Goal: Task Accomplishment & Management: Use online tool/utility

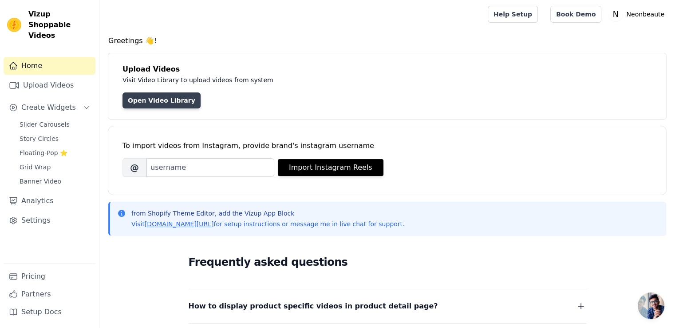
click at [162, 99] on link "Open Video Library" at bounding box center [162, 100] width 78 height 16
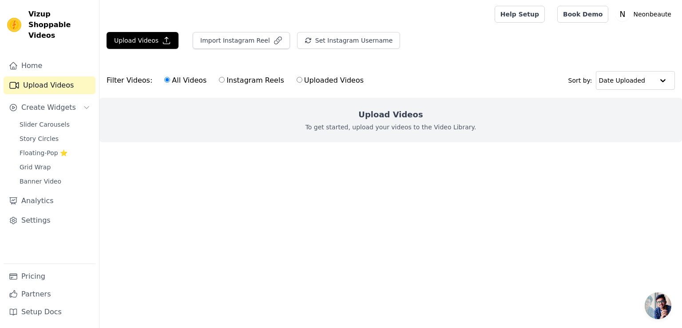
click at [421, 77] on div "Filter Videos: All Videos Instagram Reels Uploaded Videos Sort by: Date Uploaded" at bounding box center [390, 80] width 582 height 35
click at [162, 41] on icon "button" at bounding box center [166, 40] width 9 height 9
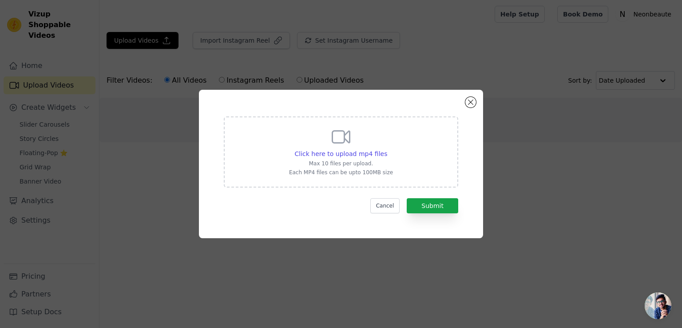
click at [344, 142] on icon at bounding box center [340, 136] width 21 height 21
click at [387, 149] on input "Click here to upload mp4 files Max 10 files per upload. Each MP4 files can be u…" at bounding box center [387, 149] width 0 height 0
type input "C:\fakepath\AQOi7cIGFhZXA6UTYst45Syqu5vxycrorUDRqtnj4MaJowVoVnTwVvzN8_qk0xe2iPV…"
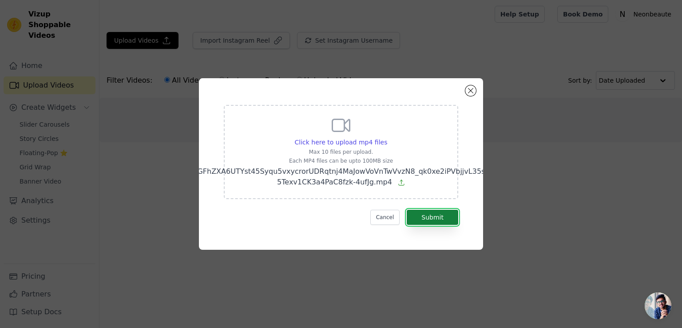
click at [442, 214] on button "Submit" at bounding box center [432, 217] width 51 height 15
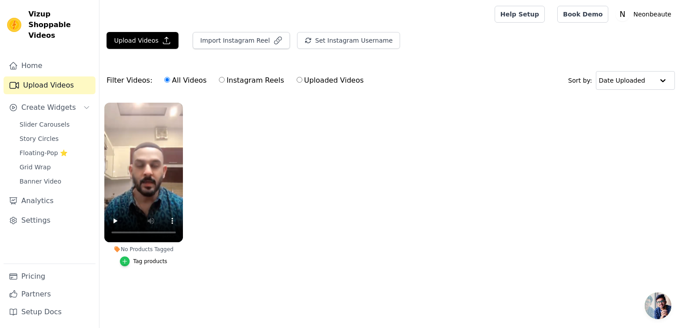
click at [126, 262] on icon "button" at bounding box center [125, 261] width 6 height 6
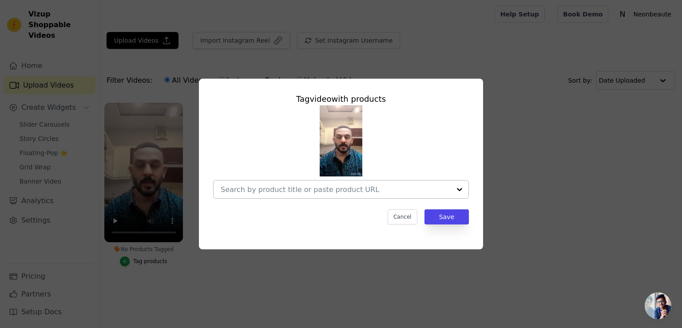
click at [290, 190] on input "No Products Tagged Tag video with products Cancel Save Tag products" at bounding box center [336, 189] width 230 height 8
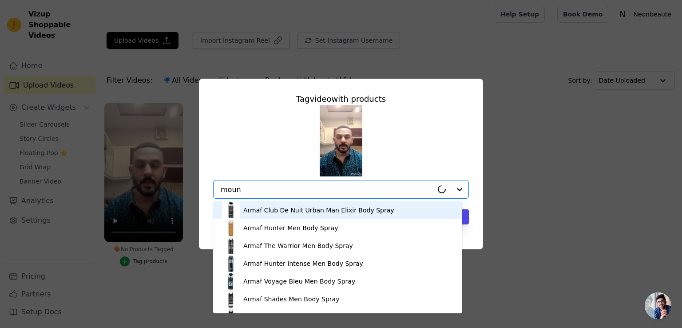
type input "mount"
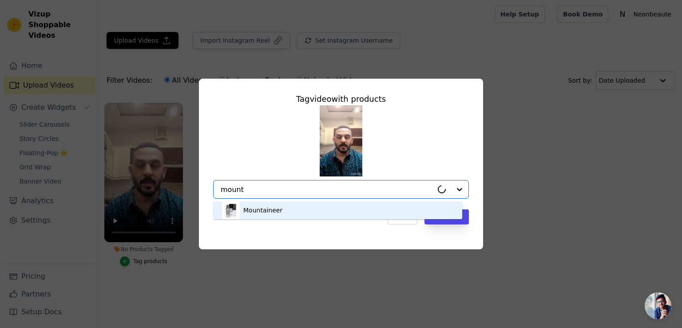
click at [288, 204] on div "Mountaineer" at bounding box center [337, 210] width 231 height 18
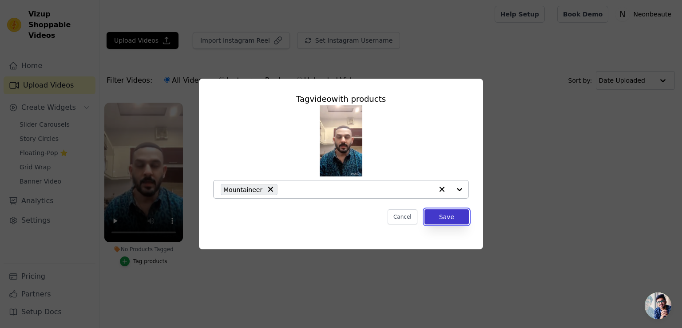
click at [443, 216] on button "Save" at bounding box center [446, 216] width 44 height 15
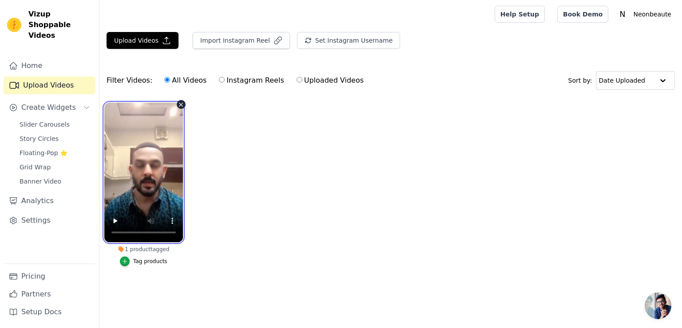
click at [158, 161] on video at bounding box center [143, 172] width 79 height 139
click at [272, 202] on ul "1 product tagged Tag products" at bounding box center [390, 193] width 582 height 191
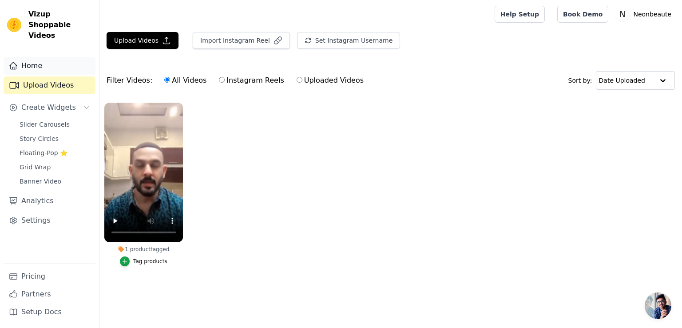
click at [58, 57] on link "Home" at bounding box center [50, 66] width 92 height 18
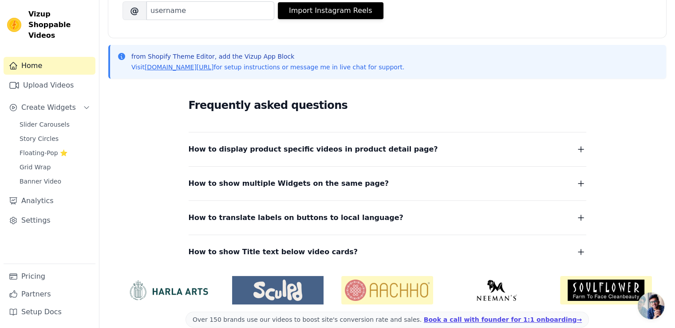
scroll to position [170, 0]
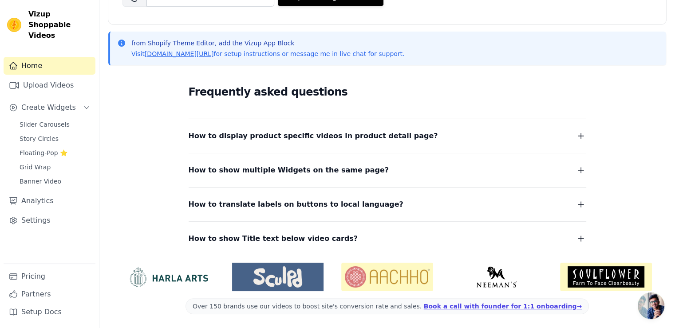
click at [277, 140] on span "How to display product specific videos in product detail page?" at bounding box center [313, 136] width 249 height 12
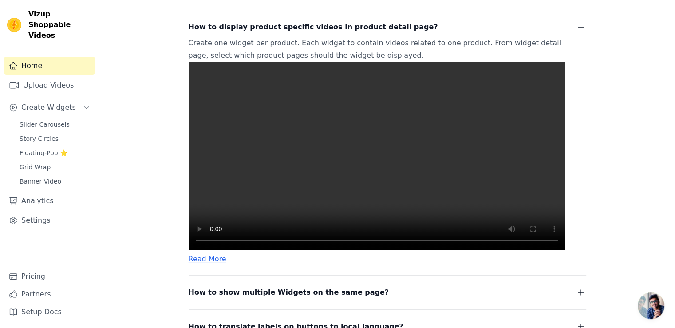
scroll to position [259, 0]
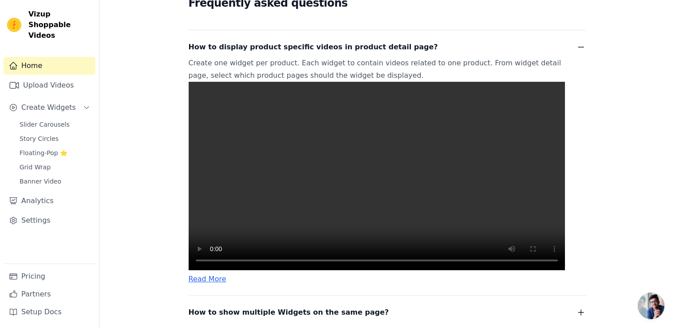
click at [311, 166] on video at bounding box center [377, 176] width 376 height 188
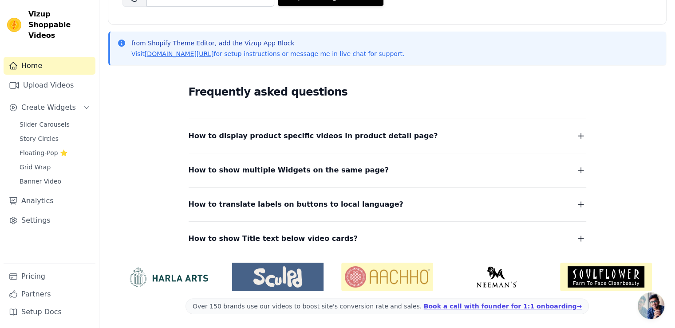
click at [359, 137] on span "How to display product specific videos in product detail page?" at bounding box center [313, 136] width 249 height 12
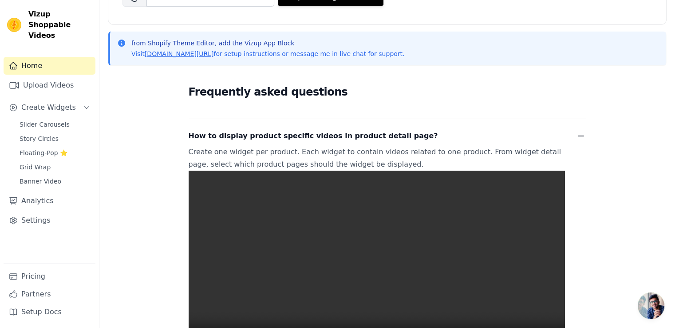
click at [314, 235] on video at bounding box center [377, 264] width 376 height 188
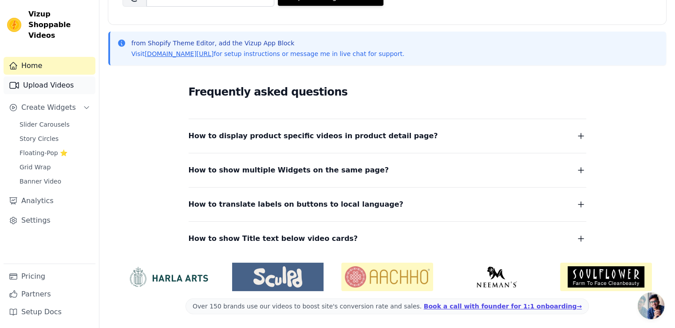
click at [61, 77] on link "Upload Videos" at bounding box center [50, 85] width 92 height 18
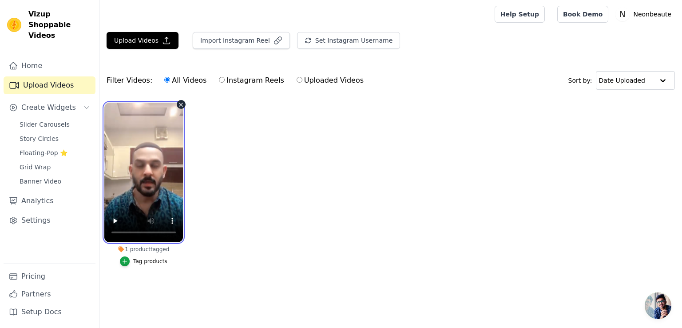
click at [158, 130] on video at bounding box center [143, 172] width 79 height 139
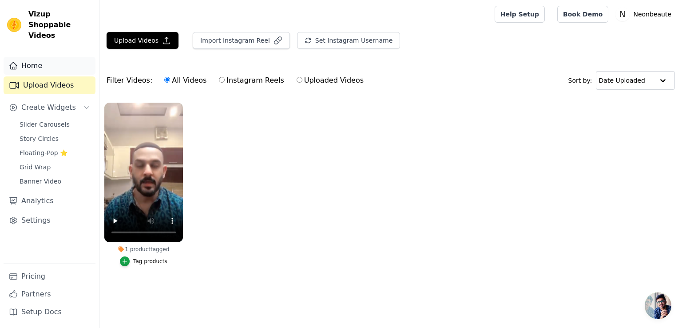
click at [56, 57] on link "Home" at bounding box center [50, 66] width 92 height 18
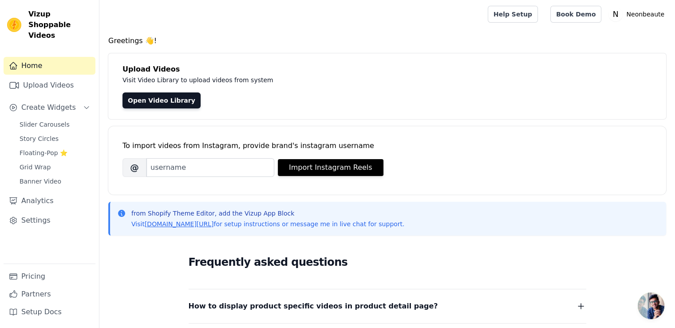
scroll to position [170, 0]
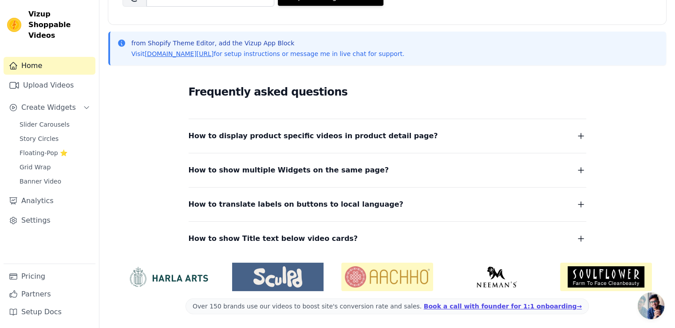
click at [314, 145] on dl "How to display product specific videos in product detail page? Create one widge…" at bounding box center [388, 182] width 398 height 126
click at [316, 137] on span "How to display product specific videos in product detail page?" at bounding box center [313, 136] width 249 height 12
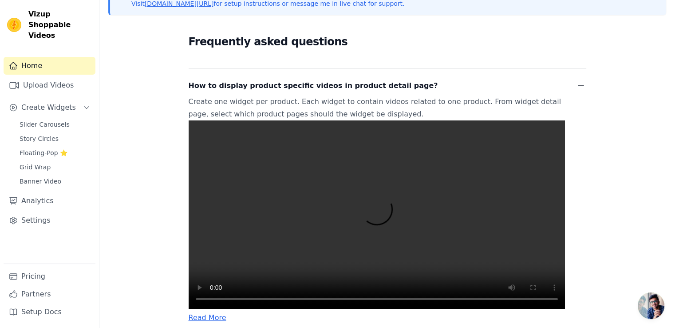
scroll to position [259, 0]
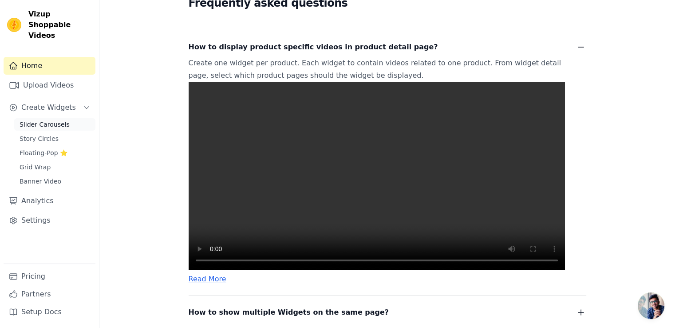
click at [51, 120] on span "Slider Carousels" at bounding box center [45, 124] width 50 height 9
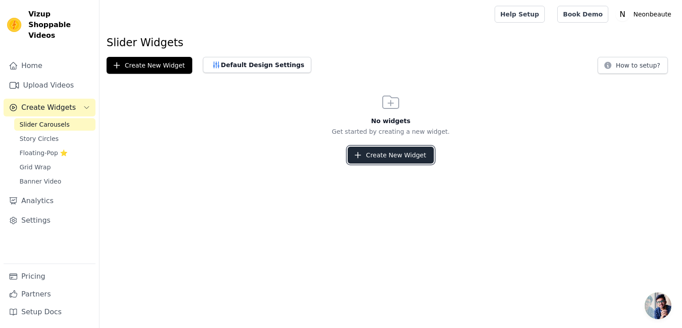
click at [383, 159] on button "Create New Widget" at bounding box center [391, 154] width 86 height 17
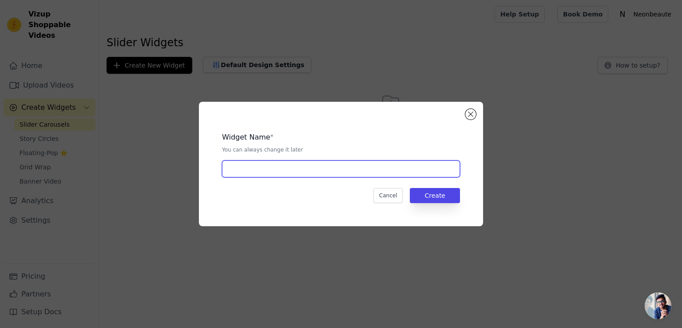
click at [261, 166] on input "text" at bounding box center [341, 168] width 238 height 17
type input "Mountieer"
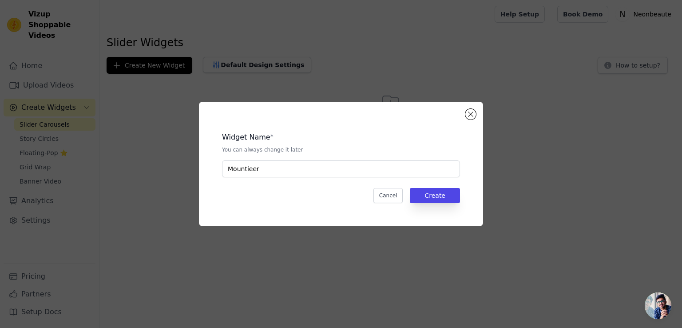
click at [427, 186] on div "Widget Name * You can always change it later Mountieer Cancel Create" at bounding box center [341, 164] width 256 height 96
click at [429, 198] on button "Create" at bounding box center [435, 195] width 50 height 15
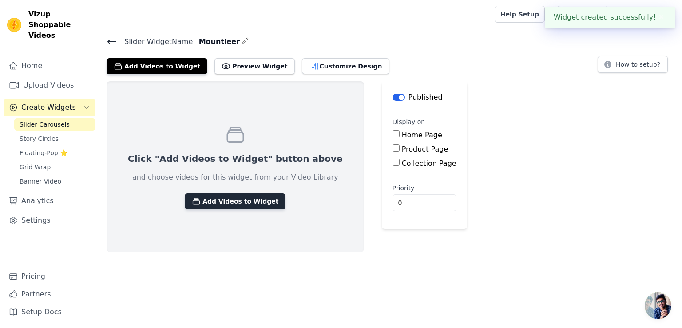
click at [224, 202] on button "Add Videos to Widget" at bounding box center [235, 201] width 101 height 16
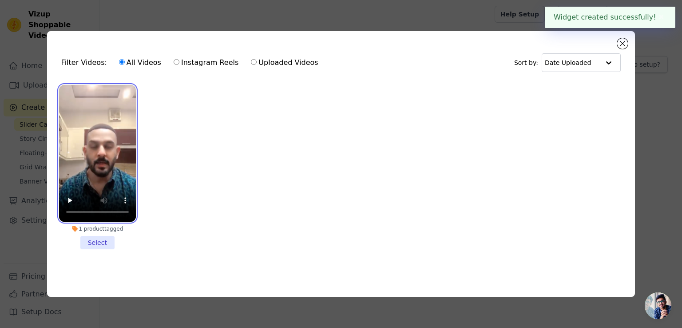
click at [114, 140] on video at bounding box center [97, 153] width 77 height 137
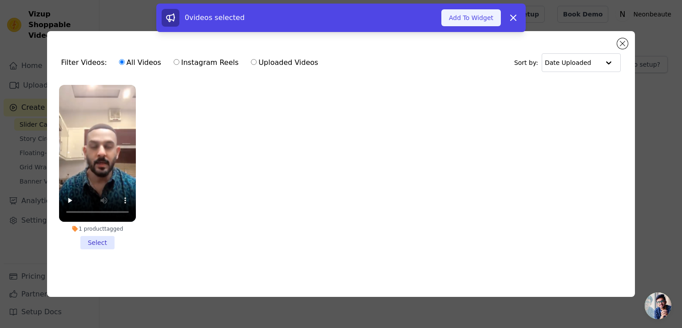
click at [479, 18] on button "Add To Widget" at bounding box center [470, 17] width 59 height 17
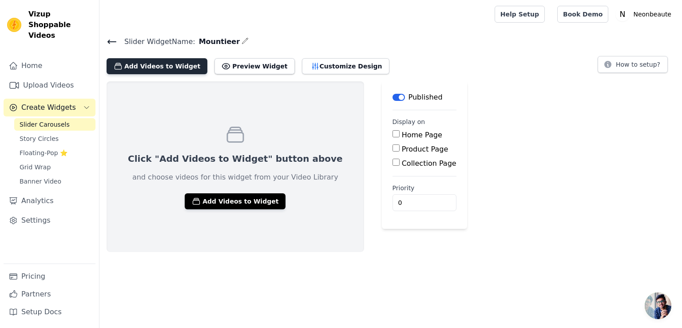
click at [156, 70] on button "Add Videos to Widget" at bounding box center [157, 66] width 101 height 16
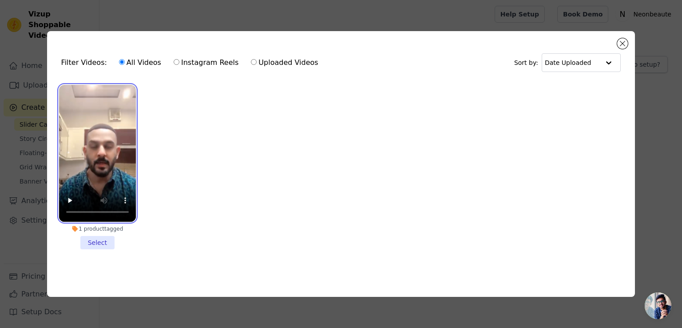
click at [106, 143] on video at bounding box center [97, 153] width 77 height 137
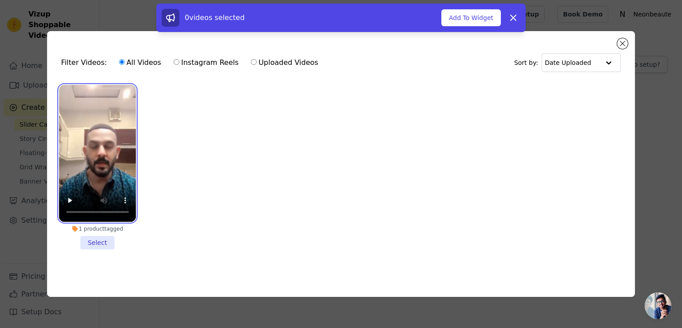
click at [99, 160] on video at bounding box center [97, 153] width 77 height 137
click at [388, 141] on ul "1 product tagged Select" at bounding box center [341, 174] width 574 height 188
click at [91, 242] on li "1 product tagged Select" at bounding box center [97, 167] width 77 height 164
click at [0, 0] on input "1 product tagged Select" at bounding box center [0, 0] width 0 height 0
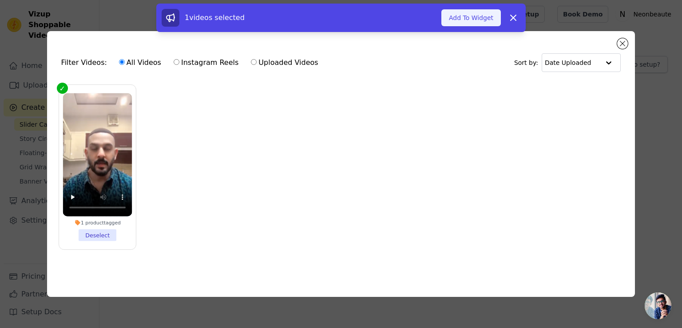
click at [474, 17] on button "Add To Widget" at bounding box center [470, 17] width 59 height 17
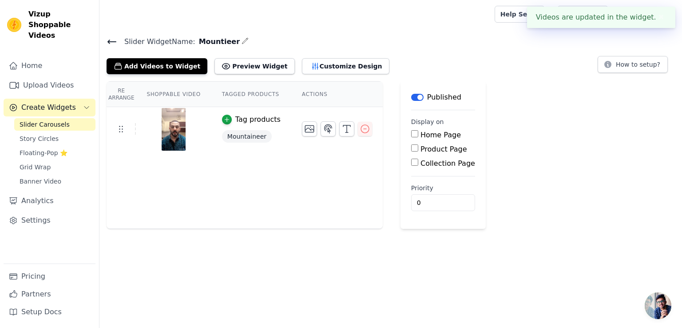
click at [411, 150] on input "Product Page" at bounding box center [414, 147] width 7 height 7
checkbox input "true"
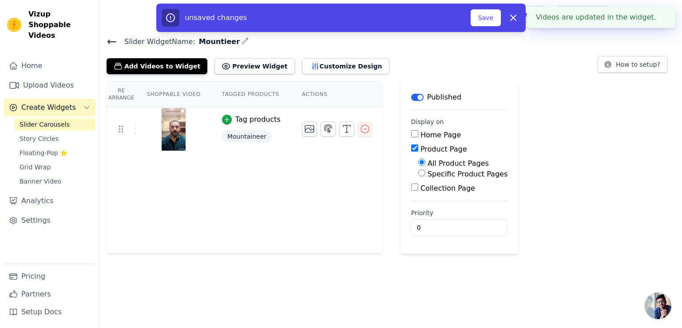
click at [418, 175] on input "Specific Product Pages" at bounding box center [421, 172] width 7 height 7
radio input "true"
click at [418, 196] on button "Select Products" at bounding box center [447, 193] width 59 height 15
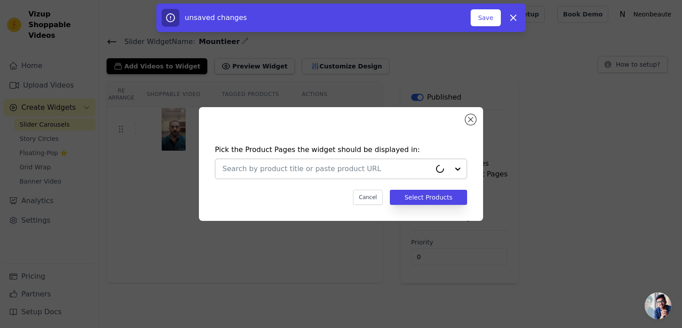
click at [338, 167] on input "text" at bounding box center [326, 168] width 209 height 11
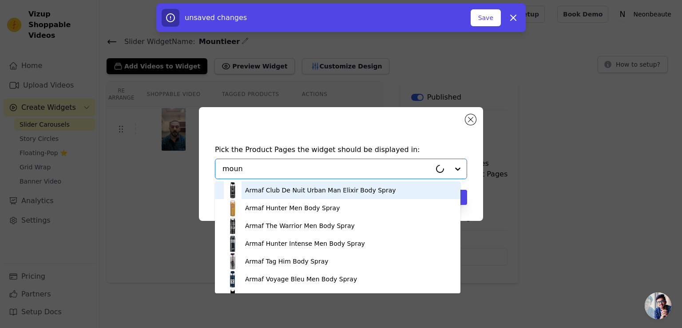
type input "mount"
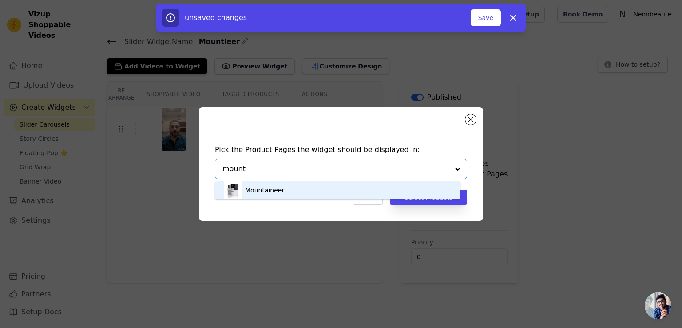
click at [274, 190] on div "Mountaineer" at bounding box center [264, 190] width 39 height 9
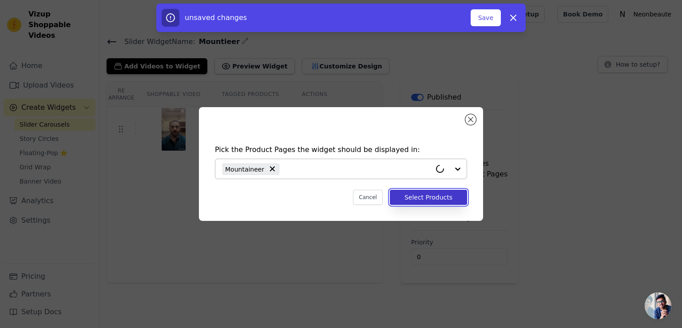
click at [419, 197] on button "Select Products" at bounding box center [428, 197] width 77 height 15
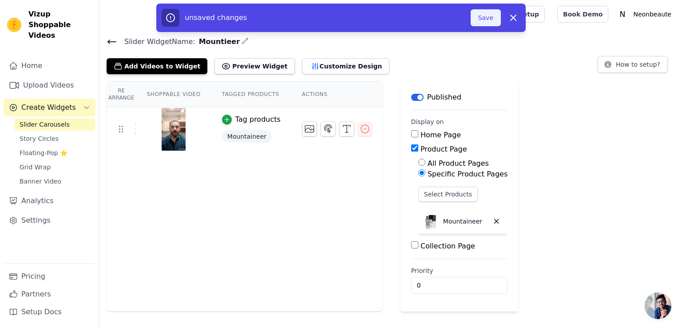
click at [487, 18] on button "Save" at bounding box center [485, 17] width 30 height 17
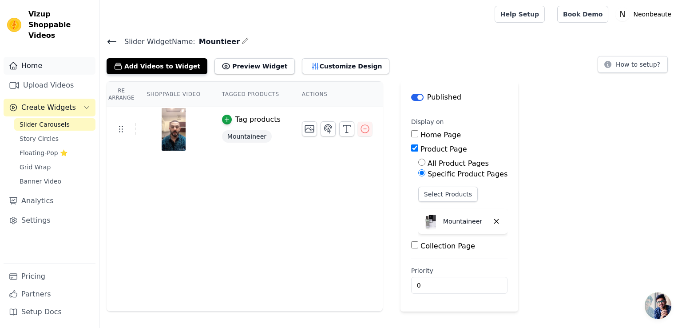
click at [50, 57] on link "Home" at bounding box center [50, 66] width 92 height 18
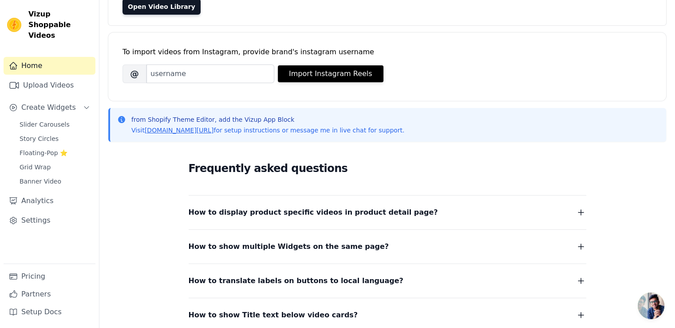
scroll to position [170, 0]
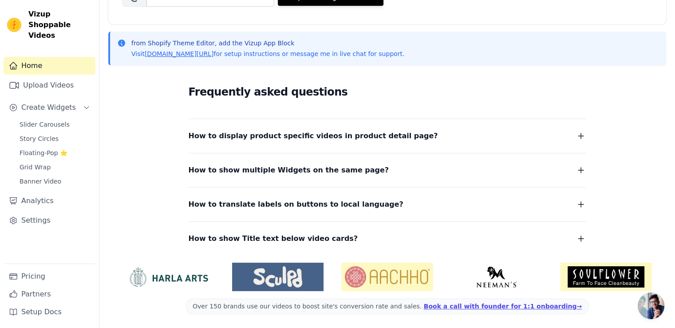
click at [285, 136] on span "How to display product specific videos in product detail page?" at bounding box center [313, 136] width 249 height 12
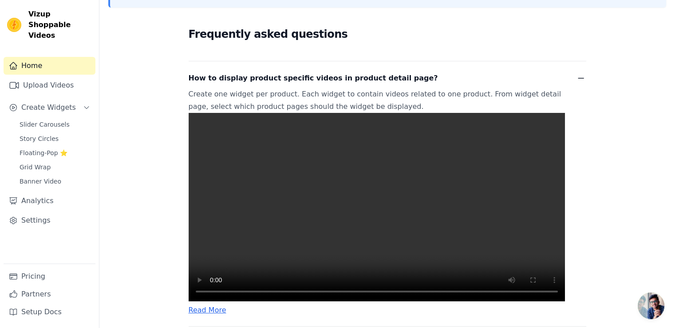
scroll to position [303, 0]
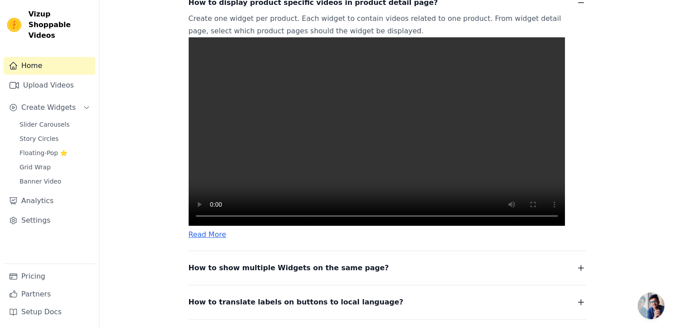
click at [364, 132] on video at bounding box center [377, 131] width 376 height 188
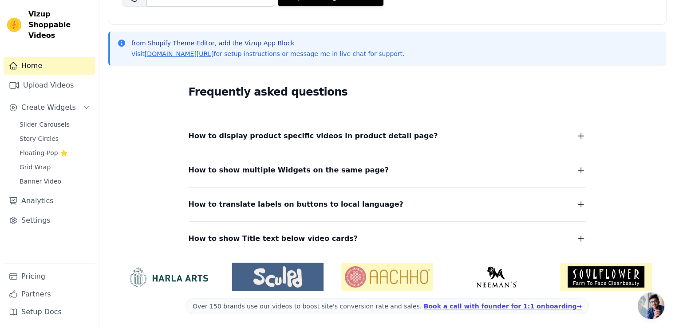
click at [255, 141] on span "How to display product specific videos in product detail page?" at bounding box center [313, 136] width 249 height 12
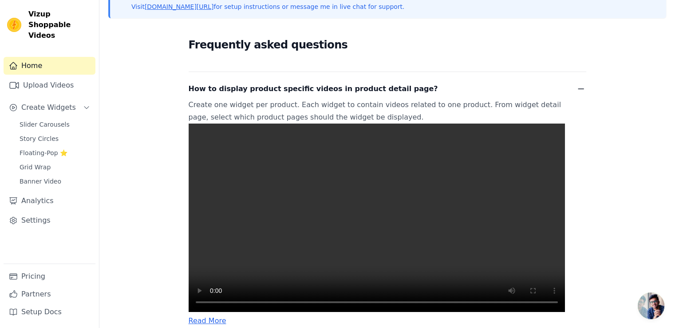
scroll to position [291, 0]
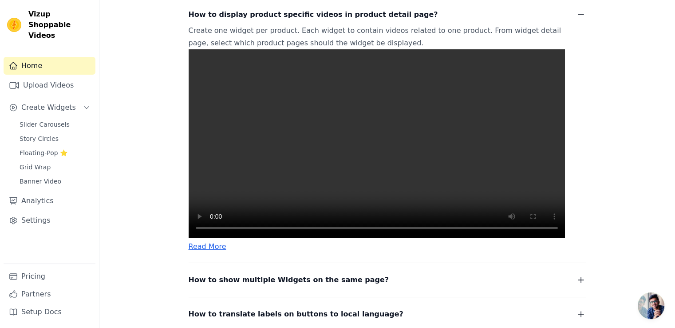
click at [364, 119] on video at bounding box center [377, 143] width 376 height 188
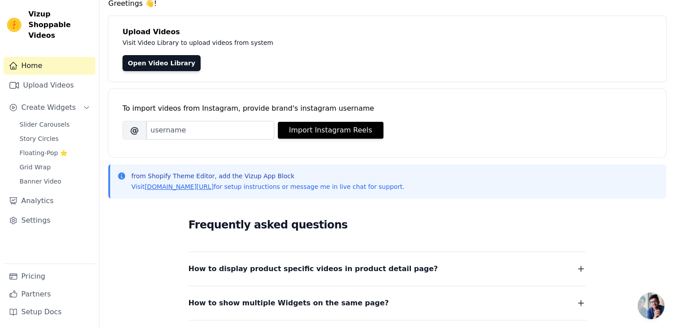
scroll to position [0, 0]
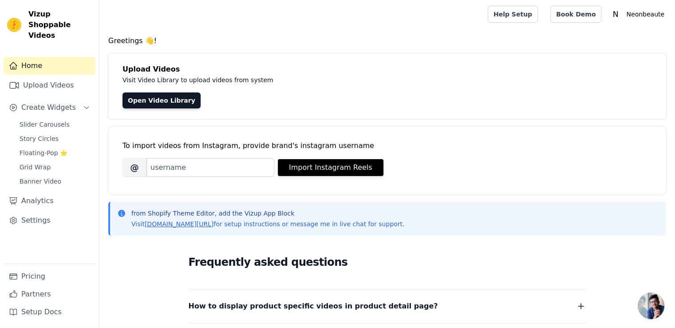
click at [656, 306] on span "Open chat" at bounding box center [651, 305] width 27 height 27
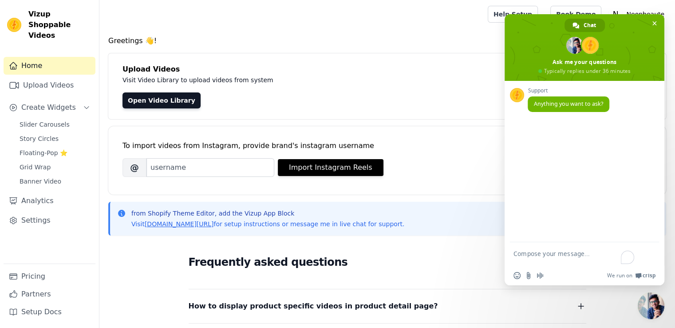
click at [577, 256] on textarea "To enrich screen reader interactions, please activate Accessibility in Grammarl…" at bounding box center [575, 257] width 123 height 16
type textarea "hello"
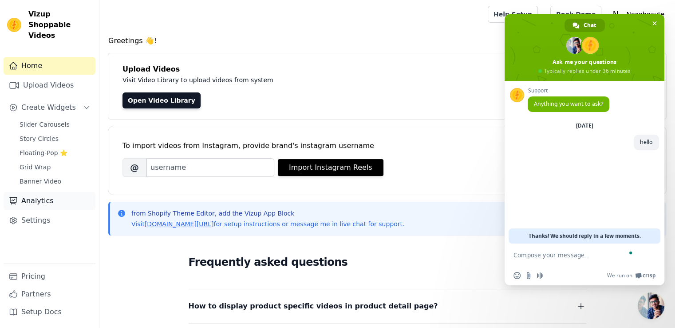
click at [44, 192] on link "Analytics" at bounding box center [50, 201] width 92 height 18
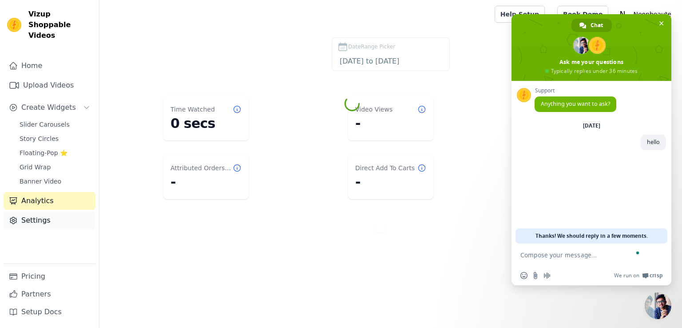
click at [44, 211] on link "Settings" at bounding box center [50, 220] width 92 height 18
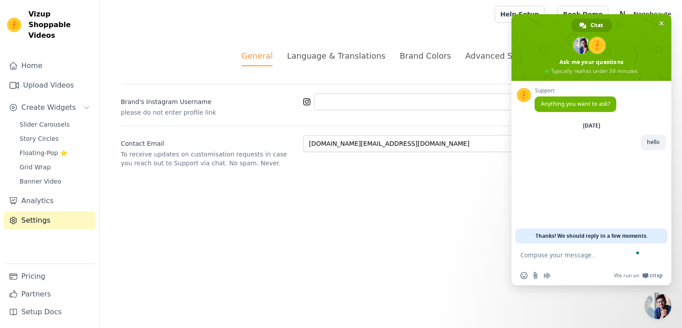
click at [324, 55] on div "Language & Translations" at bounding box center [336, 56] width 99 height 12
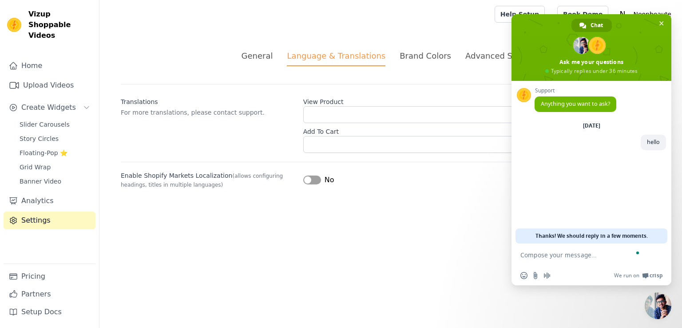
click at [404, 57] on div "Brand Colors" at bounding box center [424, 56] width 51 height 12
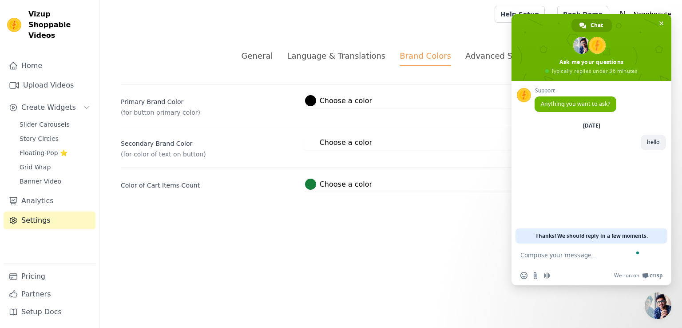
click at [458, 55] on ul "General Language & Translations Brand Colors Advanced Settings" at bounding box center [391, 58] width 540 height 16
click at [472, 55] on div "Advanced Settings" at bounding box center [502, 56] width 75 height 12
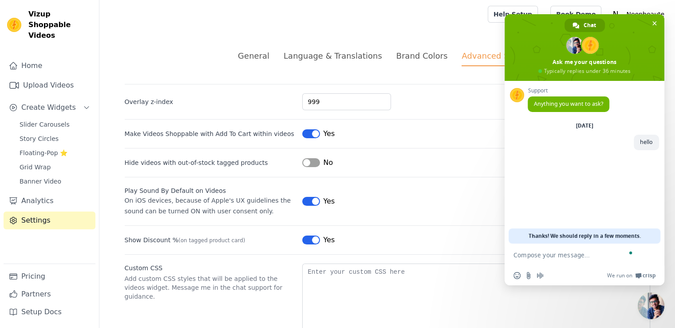
click at [282, 58] on ul "General Language & Translations Brand Colors Advanced Settings" at bounding box center [388, 58] width 526 height 16
click at [75, 57] on link "Home" at bounding box center [50, 66] width 92 height 18
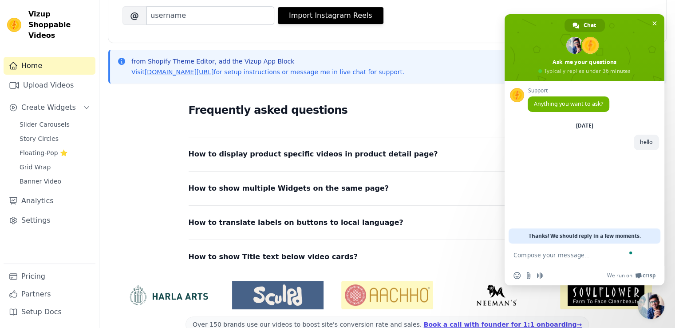
scroll to position [170, 0]
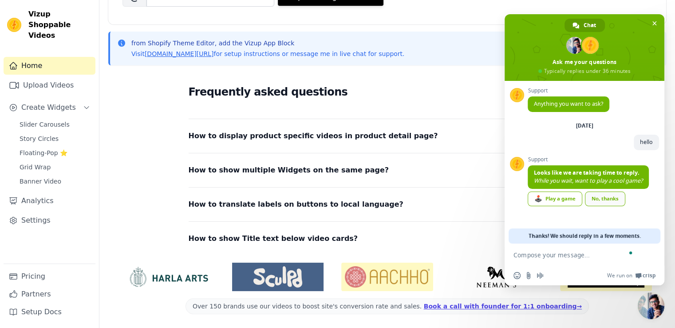
click at [602, 203] on div "No, thanks" at bounding box center [605, 198] width 40 height 15
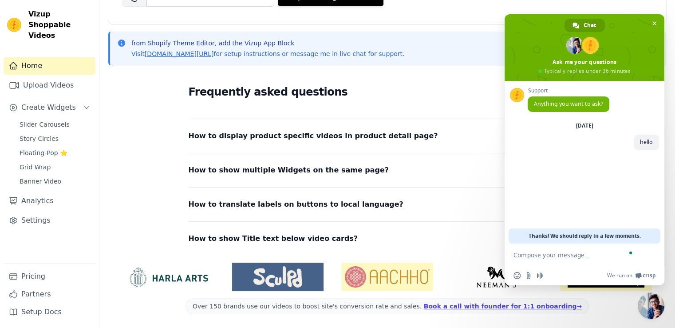
click at [296, 178] on dl "How to display product specific videos in product detail page? Create one widge…" at bounding box center [388, 182] width 398 height 126
click at [295, 174] on span "How to show multiple Widgets on the same page?" at bounding box center [289, 170] width 201 height 12
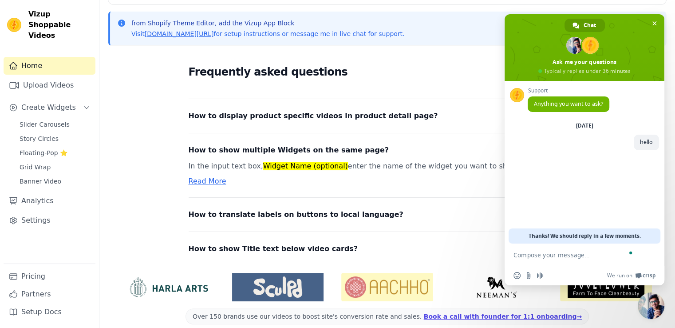
scroll to position [200, 0]
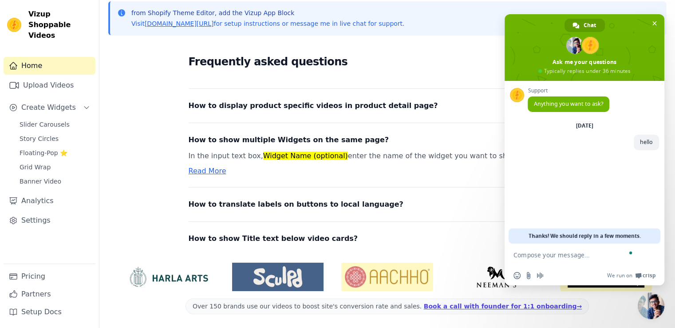
click at [279, 105] on span "How to display product specific videos in product detail page?" at bounding box center [313, 105] width 249 height 12
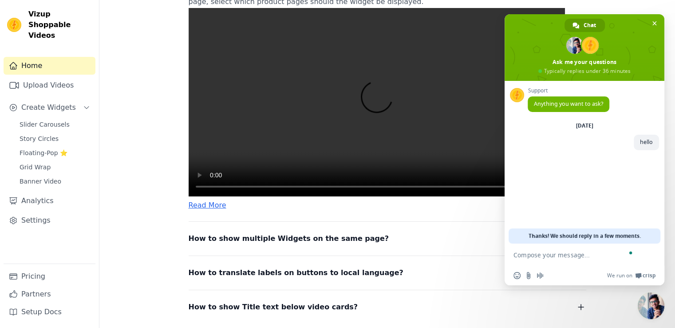
scroll to position [333, 0]
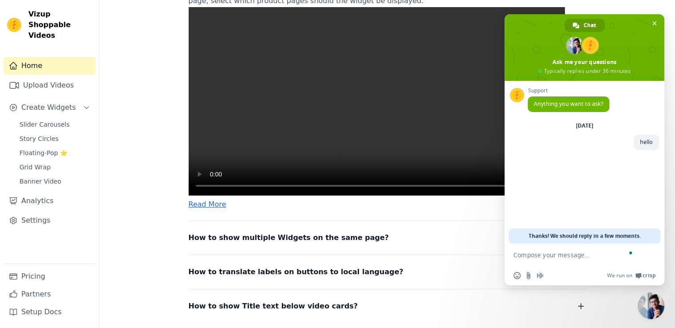
click at [653, 308] on span "Close chat" at bounding box center [651, 305] width 27 height 27
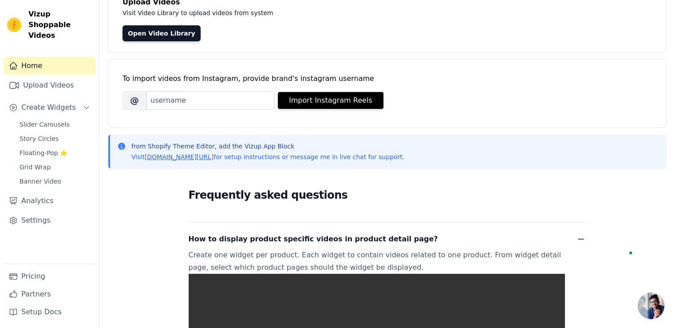
scroll to position [0, 0]
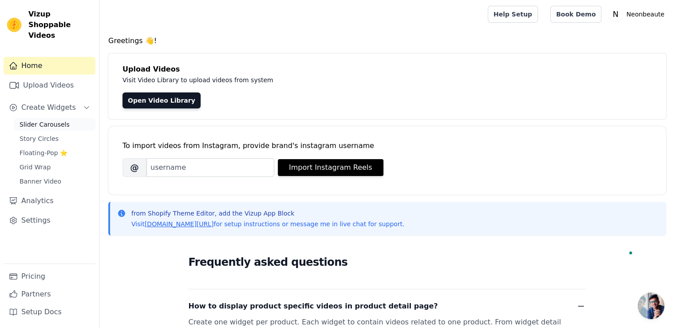
click at [50, 120] on span "Slider Carousels" at bounding box center [45, 124] width 50 height 9
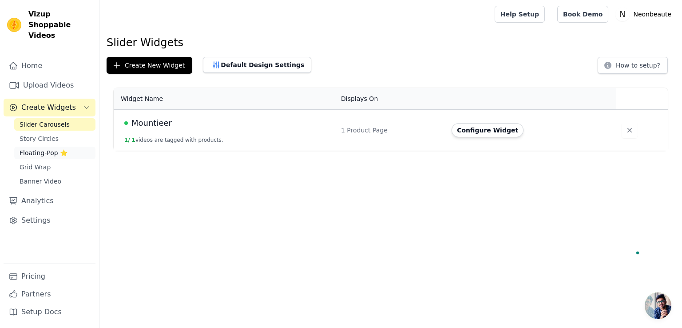
click at [43, 148] on span "Floating-Pop ⭐" at bounding box center [44, 152] width 48 height 9
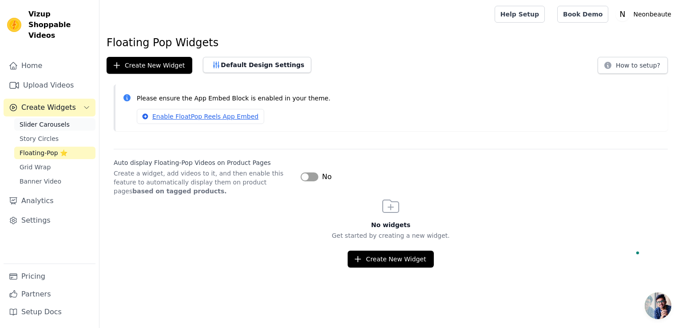
click at [40, 119] on link "Slider Carousels" at bounding box center [54, 124] width 81 height 12
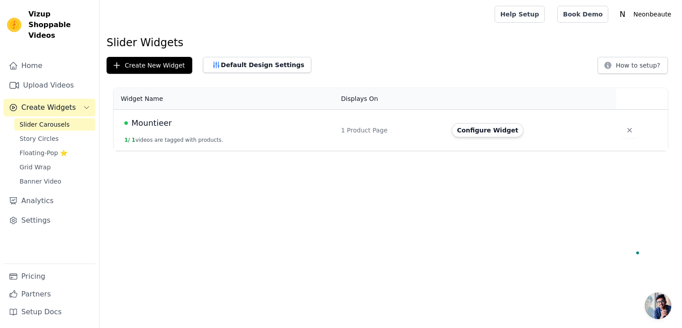
click at [252, 135] on td "Mountieer 1 / 1 videos are tagged with products." at bounding box center [225, 130] width 222 height 41
click at [474, 123] on button "Configure Widget" at bounding box center [487, 130] width 72 height 14
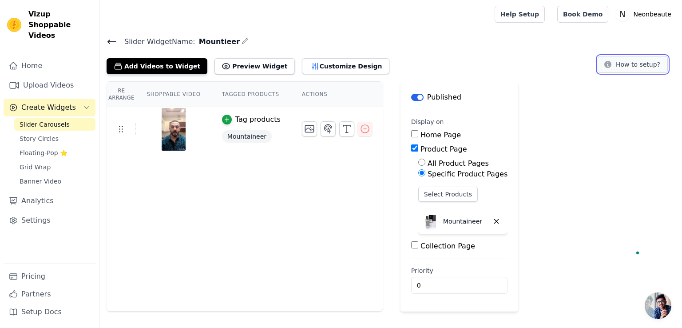
click at [627, 61] on button "How to setup?" at bounding box center [632, 64] width 70 height 17
click at [652, 300] on span "Open chat" at bounding box center [657, 305] width 27 height 27
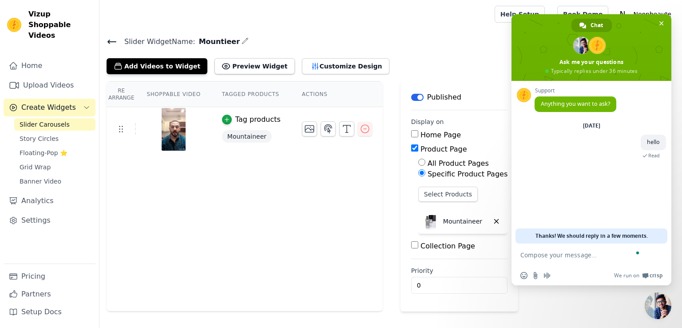
click at [655, 302] on span "Close chat" at bounding box center [657, 305] width 27 height 27
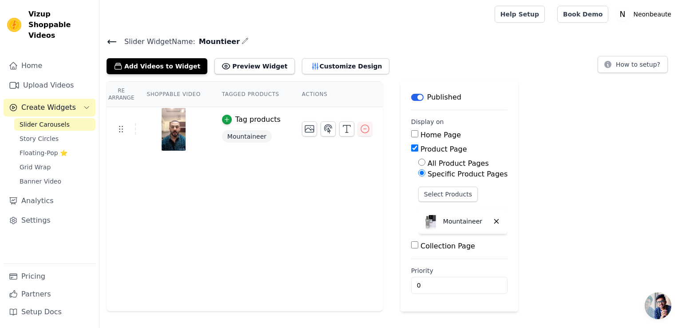
click at [655, 302] on span "Close chat" at bounding box center [657, 305] width 27 height 27
click at [657, 309] on span "Open chat" at bounding box center [657, 305] width 27 height 27
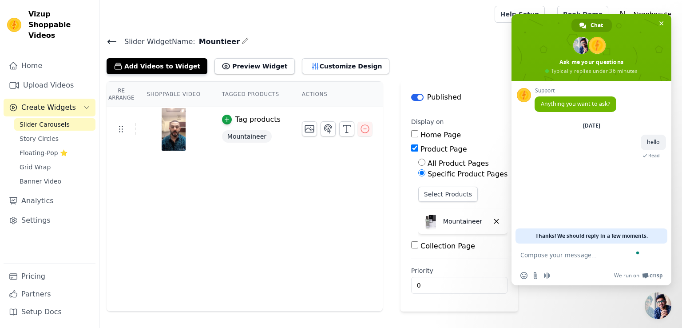
click at [573, 258] on textarea "To enrich screen reader interactions, please activate Accessibility in Grammarl…" at bounding box center [581, 255] width 123 height 8
type textarea "??"
click at [37, 211] on link "Settings" at bounding box center [50, 220] width 92 height 18
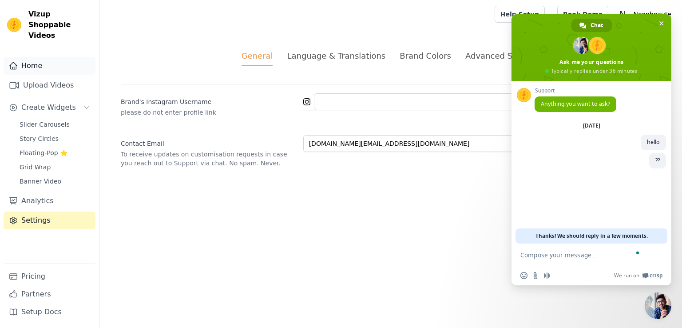
click at [65, 57] on link "Home" at bounding box center [50, 66] width 92 height 18
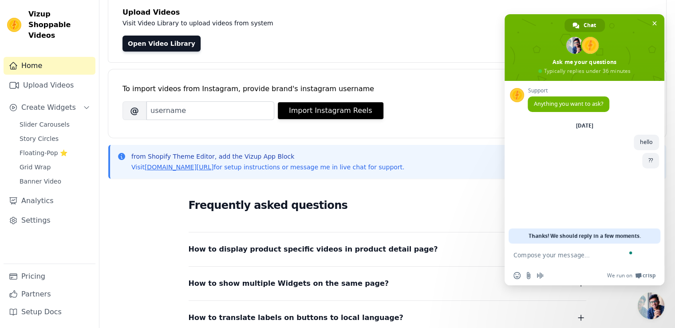
scroll to position [170, 0]
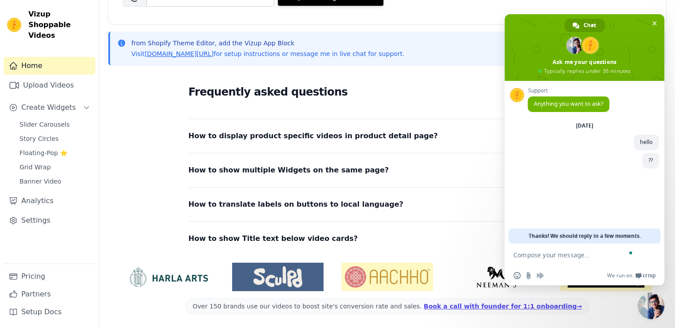
click at [653, 307] on span "Close chat" at bounding box center [651, 305] width 27 height 27
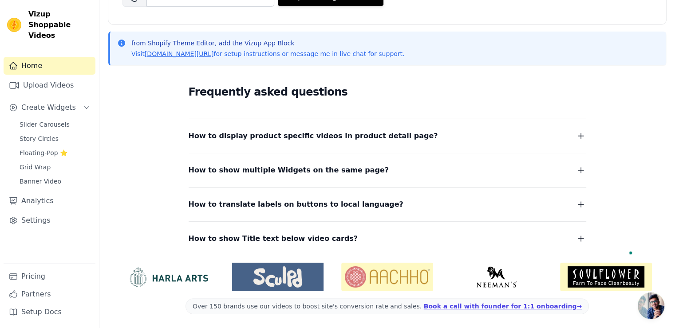
scroll to position [0, 0]
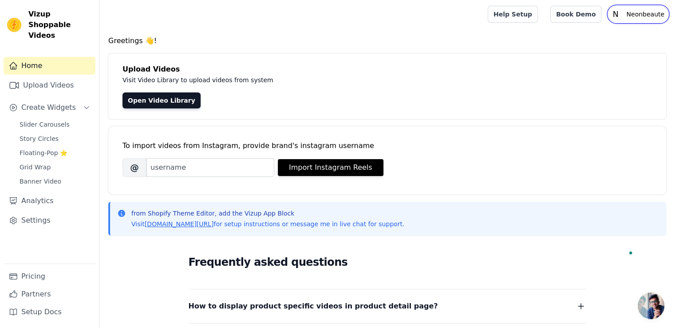
click at [646, 17] on p "Neonbeaute" at bounding box center [645, 14] width 45 height 16
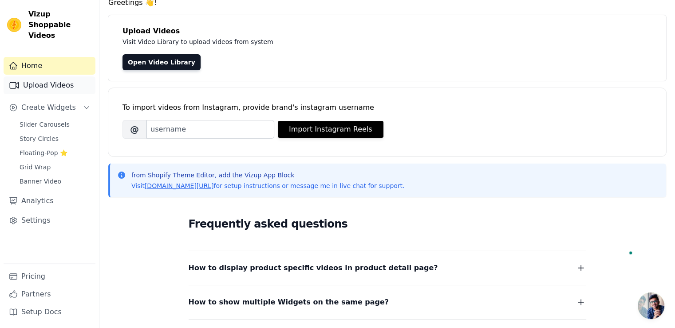
scroll to position [89, 0]
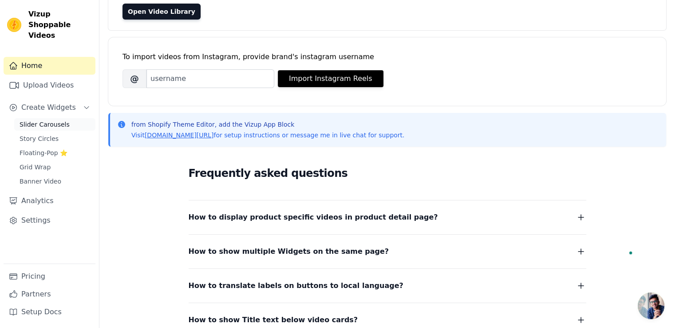
click at [43, 120] on span "Slider Carousels" at bounding box center [45, 124] width 50 height 9
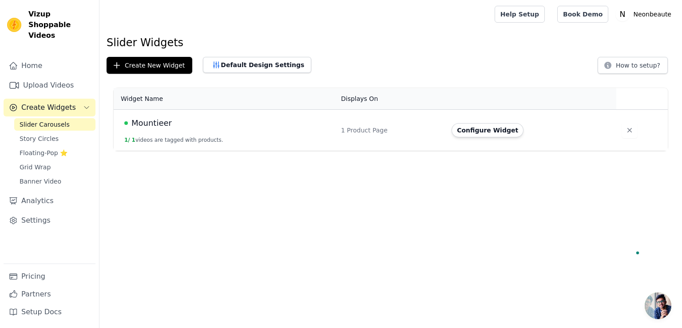
click at [268, 128] on div "Mountieer" at bounding box center [227, 123] width 206 height 12
click at [168, 119] on span "Mountieer" at bounding box center [151, 123] width 40 height 12
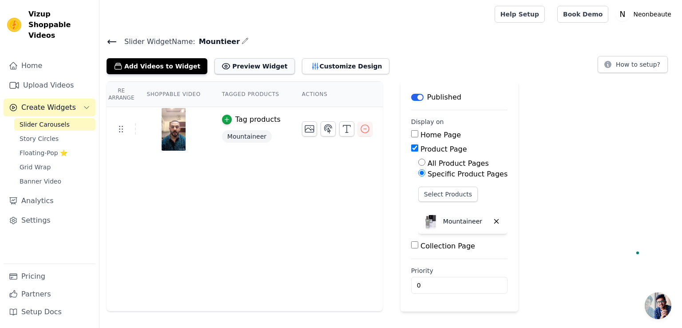
click at [259, 70] on button "Preview Widget" at bounding box center [254, 66] width 80 height 16
click at [327, 65] on button "Customize Design" at bounding box center [345, 66] width 87 height 16
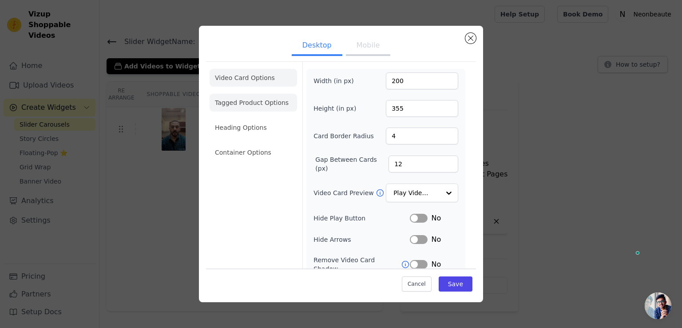
click at [249, 106] on li "Tagged Product Options" at bounding box center [253, 103] width 87 height 18
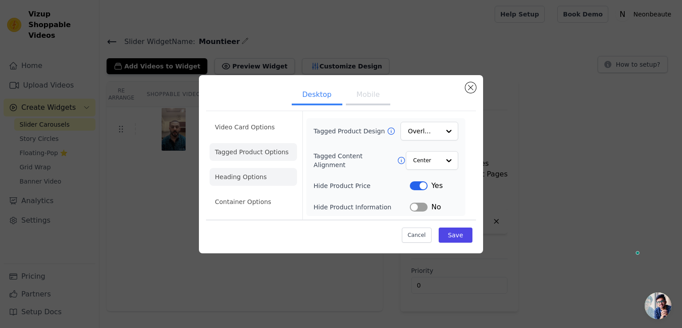
click at [248, 180] on li "Heading Options" at bounding box center [253, 177] width 87 height 18
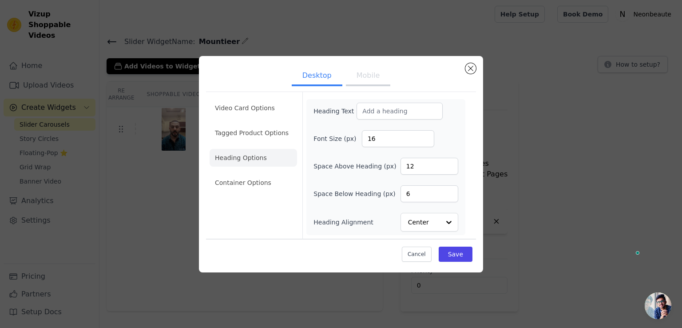
click at [248, 194] on ul "Video Card Options Tagged Product Options Heading Options Container Options" at bounding box center [253, 144] width 87 height 99
click at [248, 187] on li "Container Options" at bounding box center [253, 183] width 87 height 18
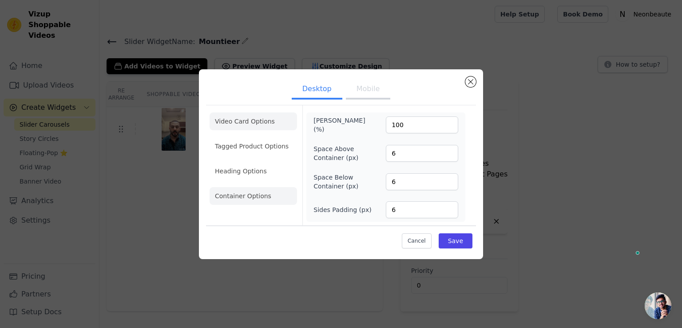
click at [256, 123] on li "Video Card Options" at bounding box center [253, 121] width 87 height 18
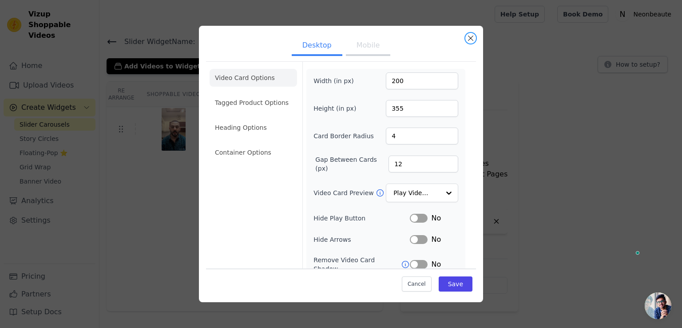
click at [470, 40] on button "Close modal" at bounding box center [470, 38] width 11 height 11
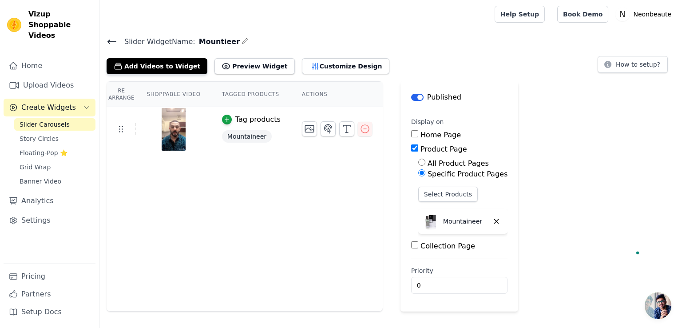
click at [254, 120] on div "Tag products" at bounding box center [257, 119] width 45 height 11
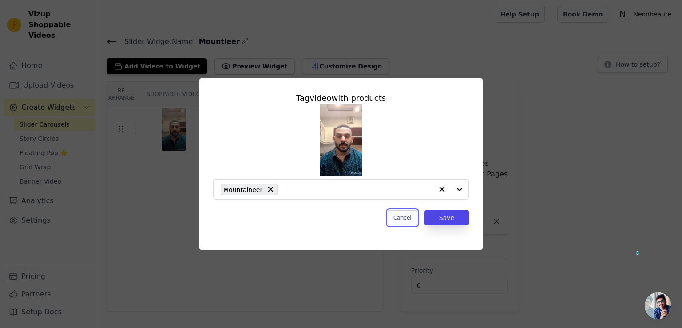
click at [407, 216] on button "Cancel" at bounding box center [402, 217] width 30 height 15
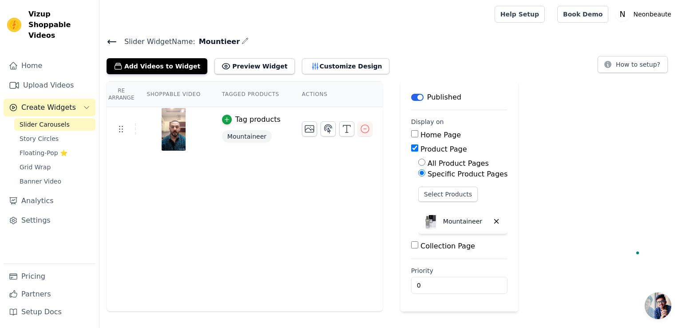
click at [530, 4] on div "Help Setup Book Demo Open user menu N Neonbeaute Settings Help Docs Sign out" at bounding box center [584, 14] width 180 height 28
click at [532, 18] on link "Help Setup" at bounding box center [519, 14] width 50 height 17
click at [650, 309] on span "Open chat" at bounding box center [657, 305] width 27 height 27
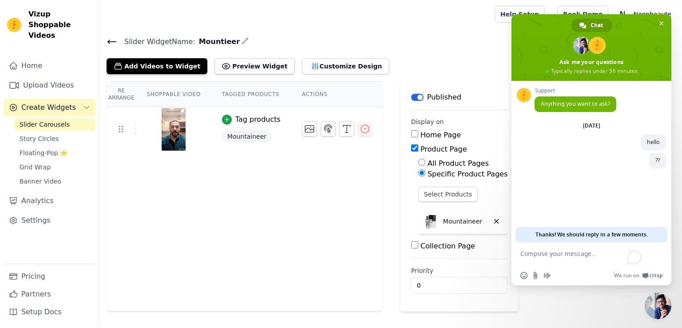
click at [577, 255] on textarea "To enrich screen reader interactions, please activate Accessibility in Grammarl…" at bounding box center [581, 257] width 123 height 16
type textarea "section add option not showing"
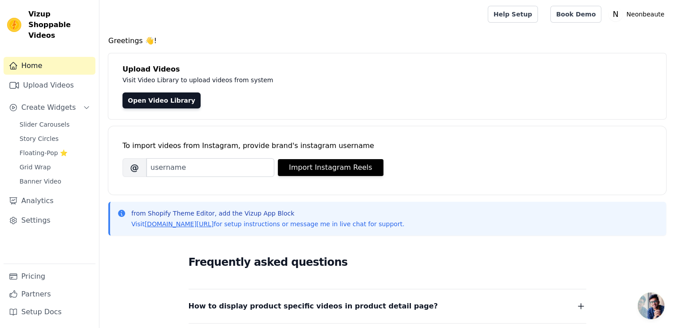
click at [45, 106] on div "Home Upload Videos Create Widgets Slider Carousels Story Circles Floating-Pop ⭐…" at bounding box center [50, 160] width 92 height 206
click at [48, 120] on span "Slider Carousels" at bounding box center [45, 124] width 50 height 9
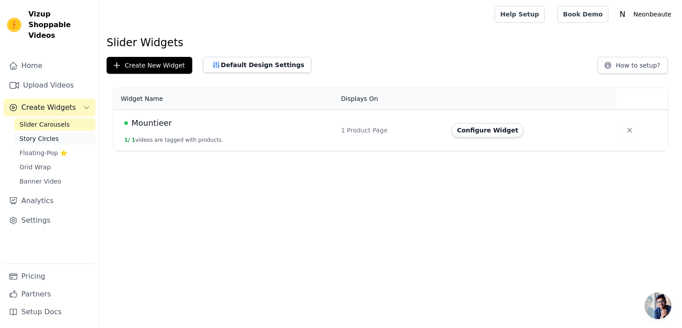
click at [47, 134] on span "Story Circles" at bounding box center [39, 138] width 39 height 9
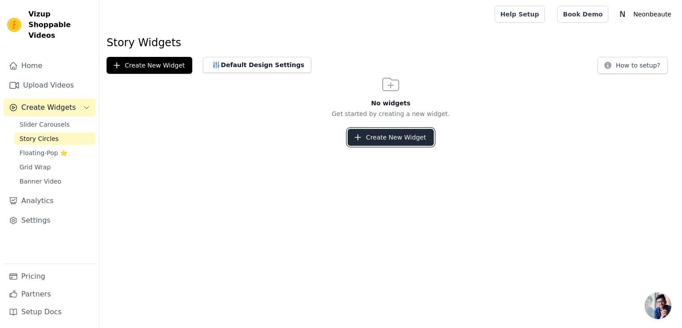
click at [386, 140] on button "Create New Widget" at bounding box center [391, 137] width 86 height 17
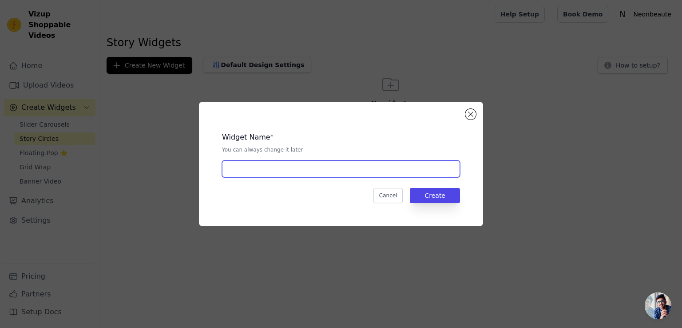
click at [278, 175] on input "text" at bounding box center [341, 168] width 238 height 17
type input "Mountieer"
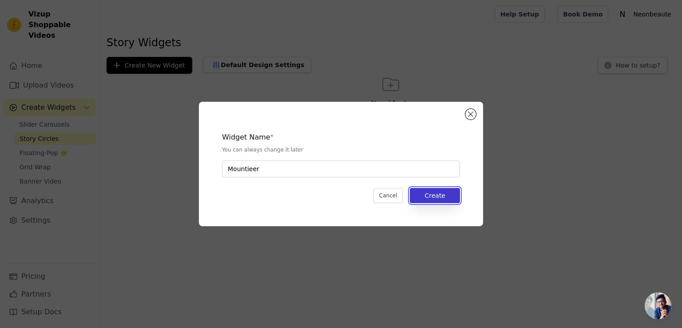
click at [443, 198] on button "Create" at bounding box center [435, 195] width 50 height 15
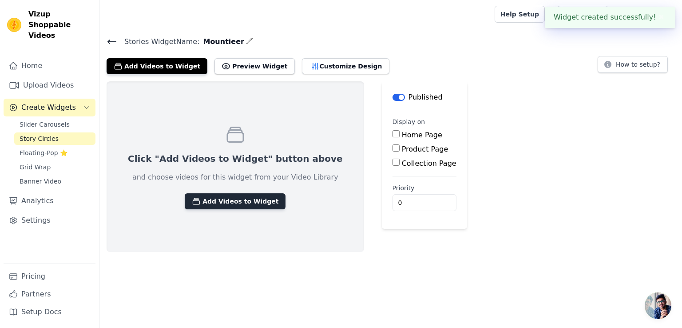
click at [228, 197] on button "Add Videos to Widget" at bounding box center [235, 201] width 101 height 16
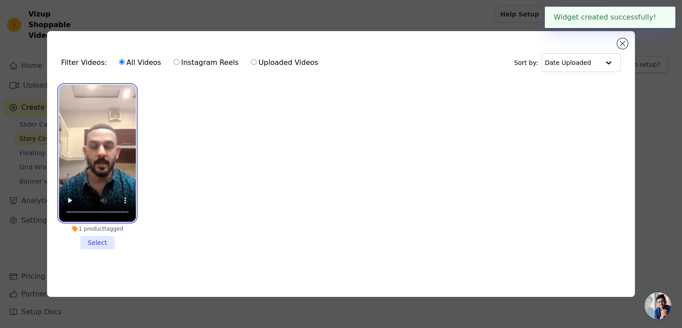
click at [77, 118] on video at bounding box center [97, 153] width 77 height 137
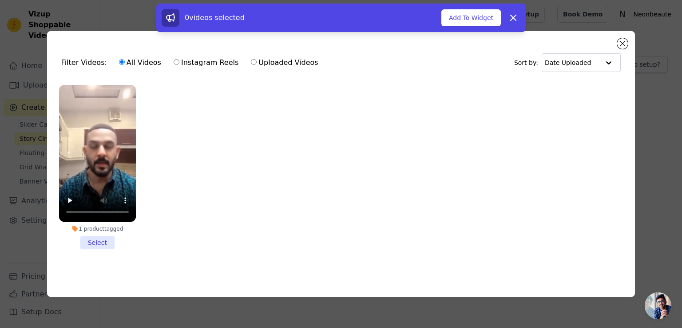
click at [101, 243] on li "1 product tagged Select" at bounding box center [97, 167] width 77 height 164
click at [0, 0] on input "1 product tagged Select" at bounding box center [0, 0] width 0 height 0
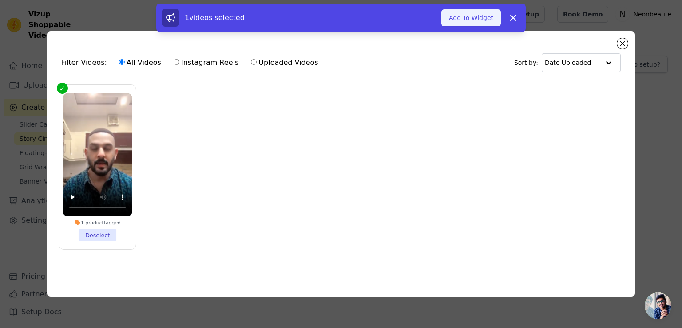
click at [455, 13] on button "Add To Widget" at bounding box center [470, 17] width 59 height 17
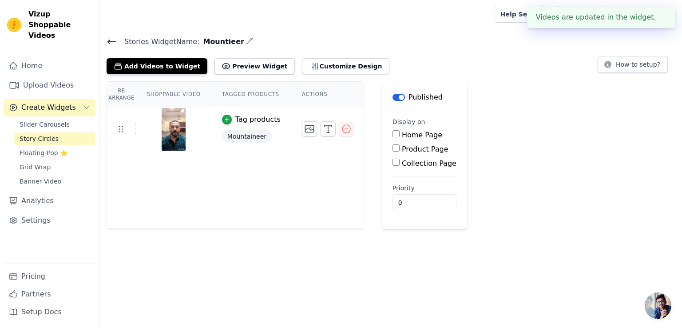
click at [392, 149] on input "Product Page" at bounding box center [395, 147] width 7 height 7
checkbox input "true"
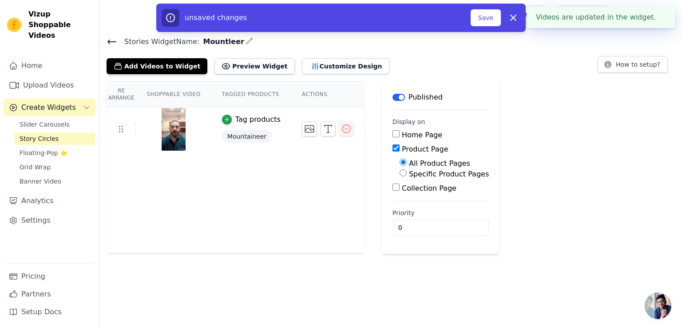
click at [399, 171] on input "Specific Product Pages" at bounding box center [402, 172] width 7 height 7
radio input "true"
click at [407, 195] on button "Select Products" at bounding box center [428, 193] width 59 height 15
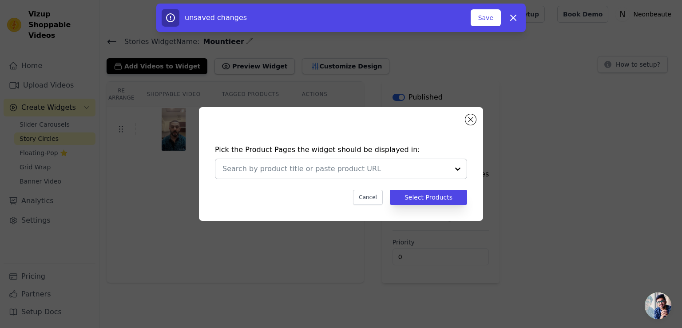
click at [386, 170] on input "text" at bounding box center [335, 168] width 226 height 11
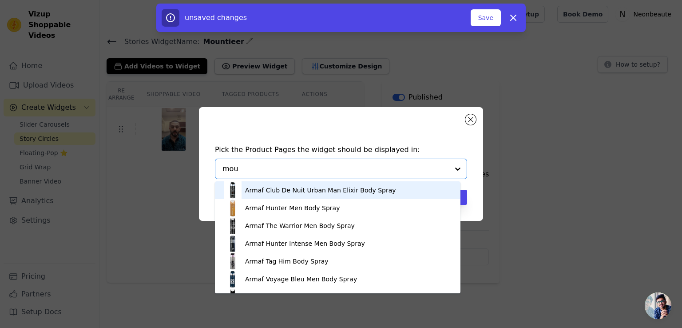
type input "moun"
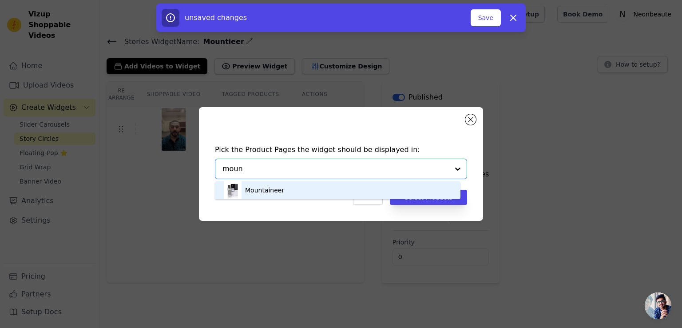
click at [274, 189] on div "Mountaineer" at bounding box center [264, 190] width 39 height 9
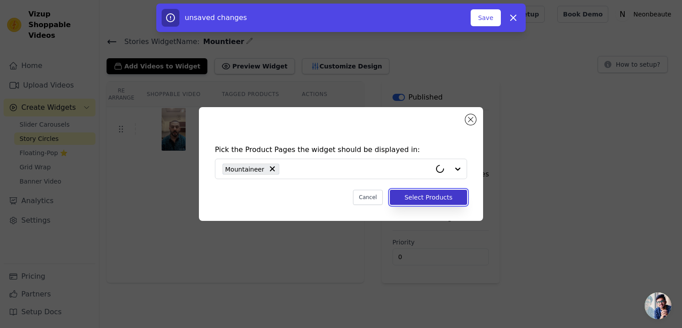
click at [404, 195] on button "Select Products" at bounding box center [428, 197] width 77 height 15
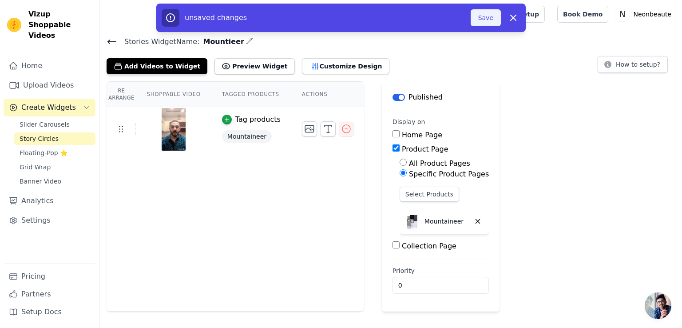
click at [481, 22] on button "Save" at bounding box center [485, 17] width 30 height 17
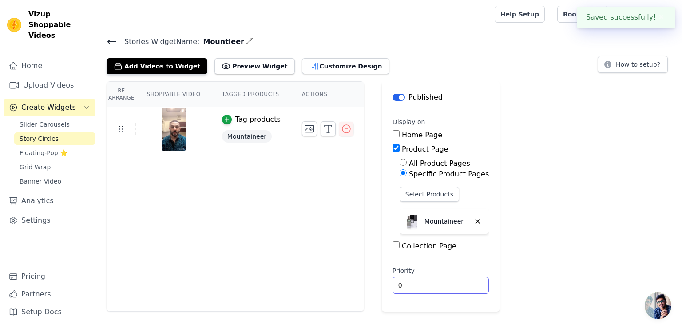
click at [392, 283] on input "0" at bounding box center [440, 285] width 96 height 17
click at [630, 71] on button "How to setup?" at bounding box center [632, 64] width 70 height 17
click at [40, 132] on link "Story Circles" at bounding box center [54, 138] width 81 height 12
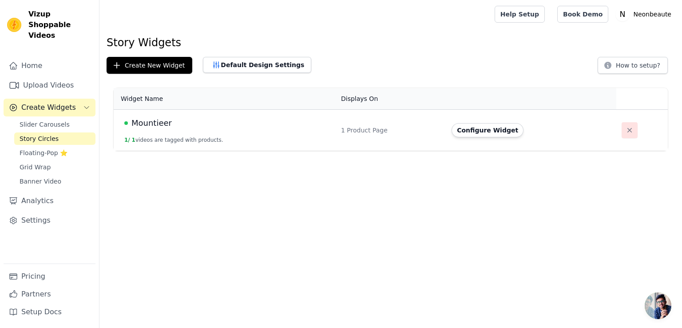
click at [628, 129] on icon "button" at bounding box center [629, 130] width 9 height 9
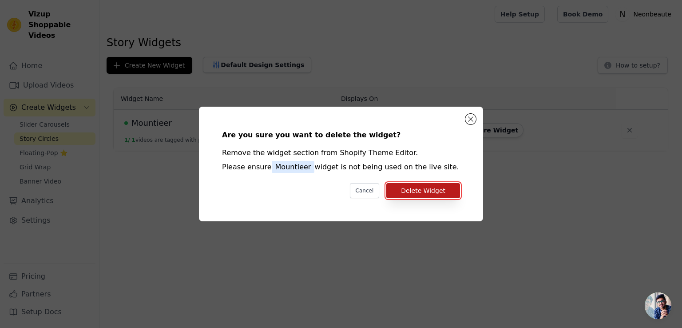
click at [419, 195] on button "Delete Widget" at bounding box center [423, 190] width 74 height 15
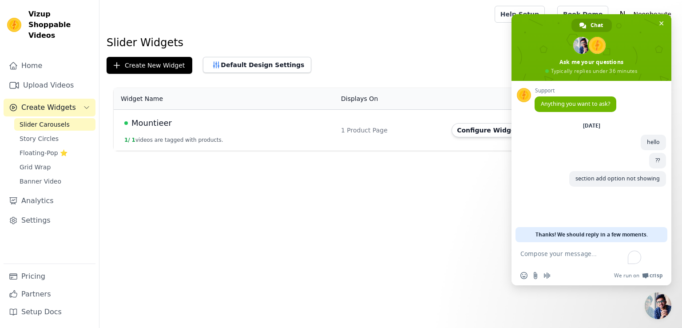
click at [332, 150] on html "Vizup Shoppable Videos Home Upload Videos Create Widgets Slider Carousels Story…" at bounding box center [341, 75] width 682 height 150
click at [489, 133] on button "Configure Widget" at bounding box center [487, 130] width 72 height 14
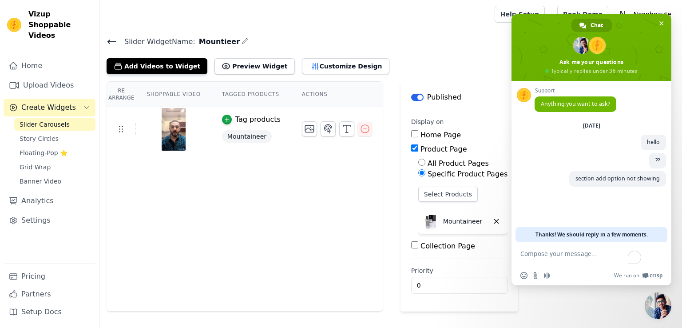
click at [656, 298] on span "Close chat" at bounding box center [657, 305] width 27 height 27
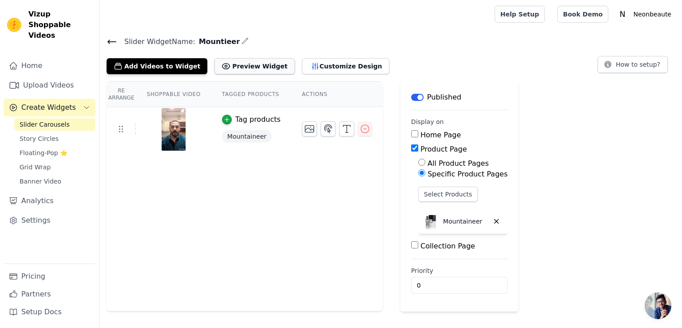
click at [218, 65] on button "Preview Widget" at bounding box center [254, 66] width 80 height 16
click at [652, 305] on span "Open chat" at bounding box center [657, 305] width 27 height 27
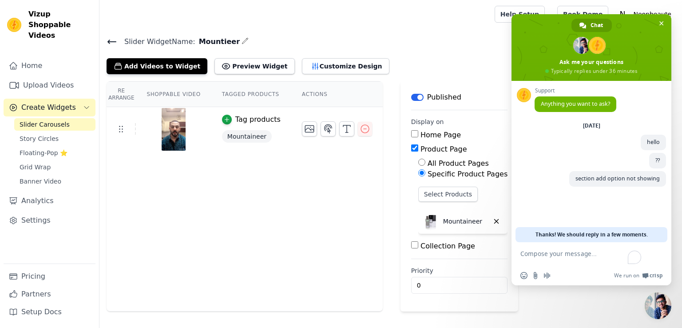
click at [652, 305] on span "Close chat" at bounding box center [657, 305] width 27 height 27
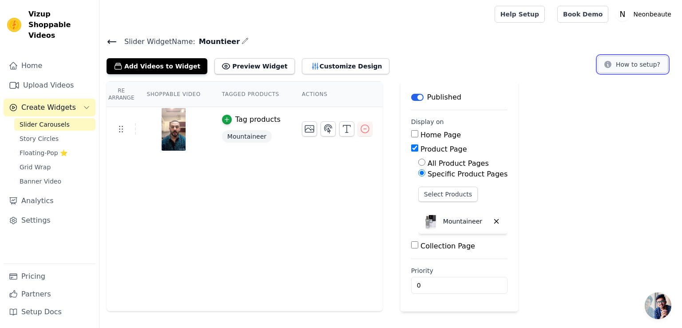
click at [621, 66] on button "How to setup?" at bounding box center [632, 64] width 70 height 17
click at [661, 296] on span "Open chat" at bounding box center [657, 305] width 27 height 27
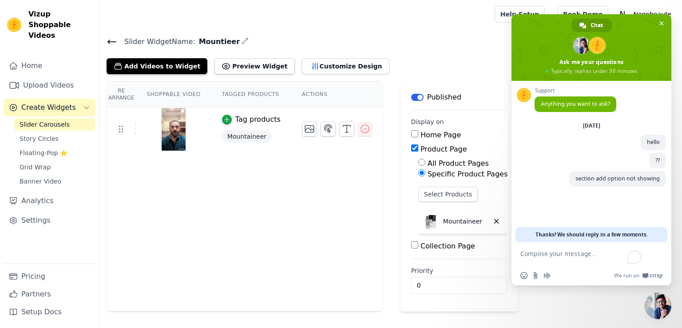
click at [575, 257] on textarea "To enrich screen reader interactions, please activate Accessibility in Grammarl…" at bounding box center [581, 257] width 123 height 16
type textarea "??"
click at [280, 199] on div "Re Arrange Shoppable Video Tagged Products Actions Tag products Mountaineer" at bounding box center [245, 196] width 276 height 230
click at [556, 249] on form at bounding box center [581, 255] width 123 height 24
click at [564, 254] on textarea "To enrich screen reader interactions, please activate Accessibility in Grammarl…" at bounding box center [581, 255] width 123 height 8
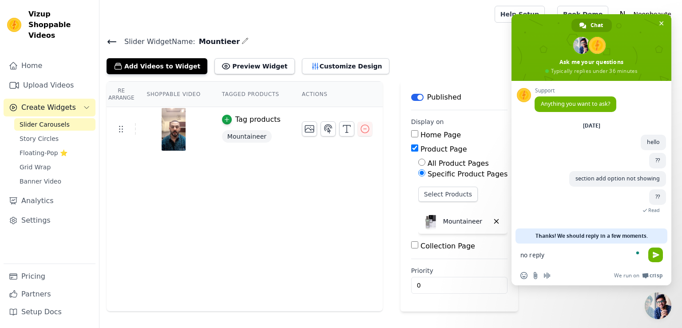
type textarea "no reply ?"
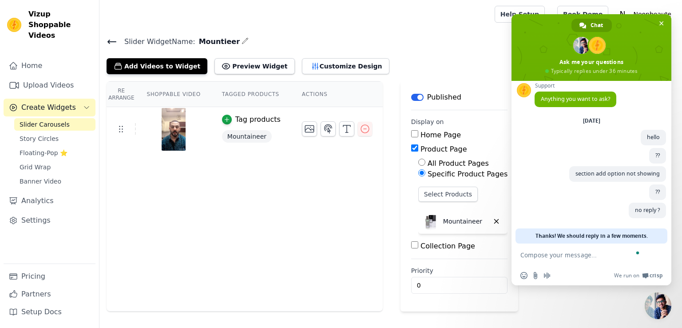
scroll to position [7, 0]
click at [360, 123] on icon "button" at bounding box center [365, 128] width 11 height 11
